Goal: Navigation & Orientation: Go to known website

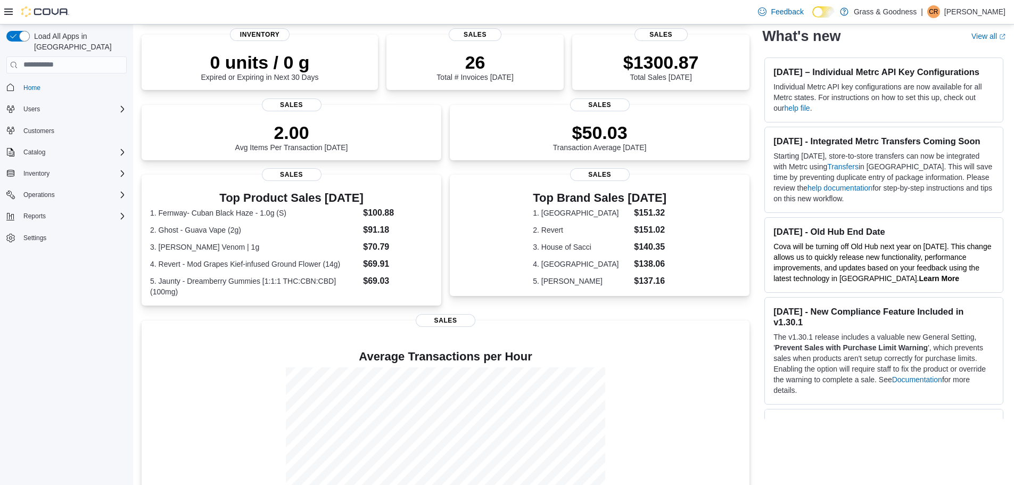
scroll to position [6, 0]
